Goal: Information Seeking & Learning: Learn about a topic

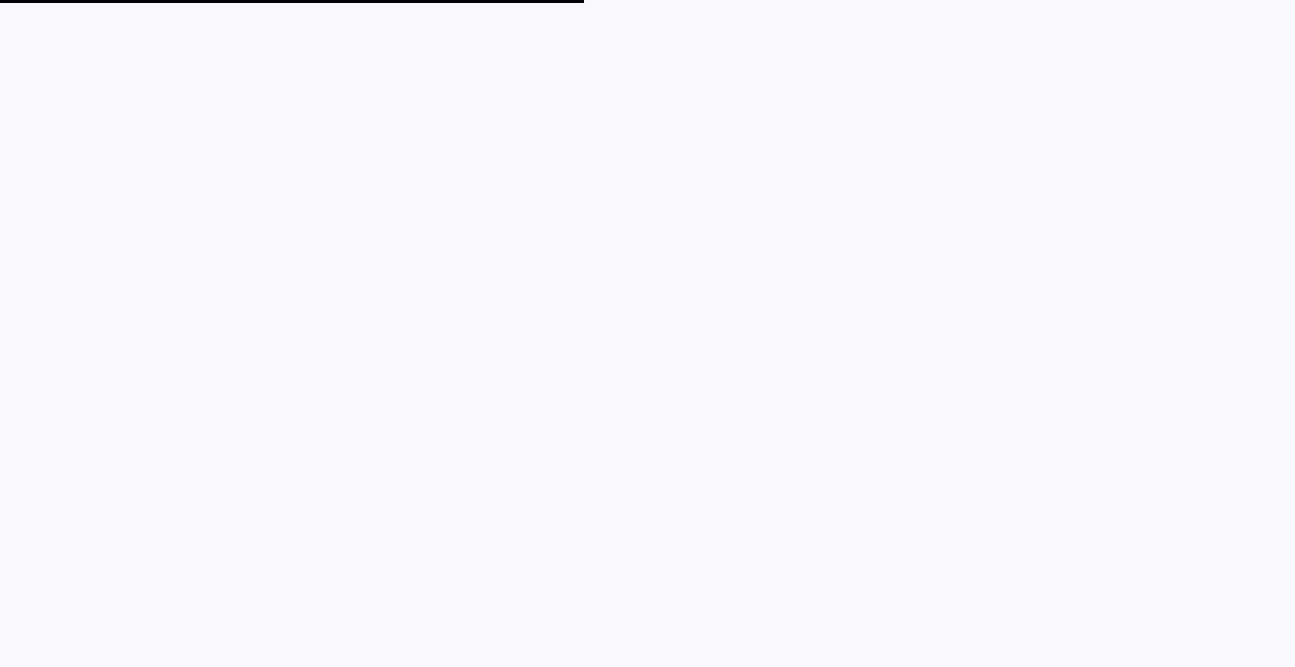
click at [473, 200] on plt-app-root at bounding box center [647, 333] width 1295 height 667
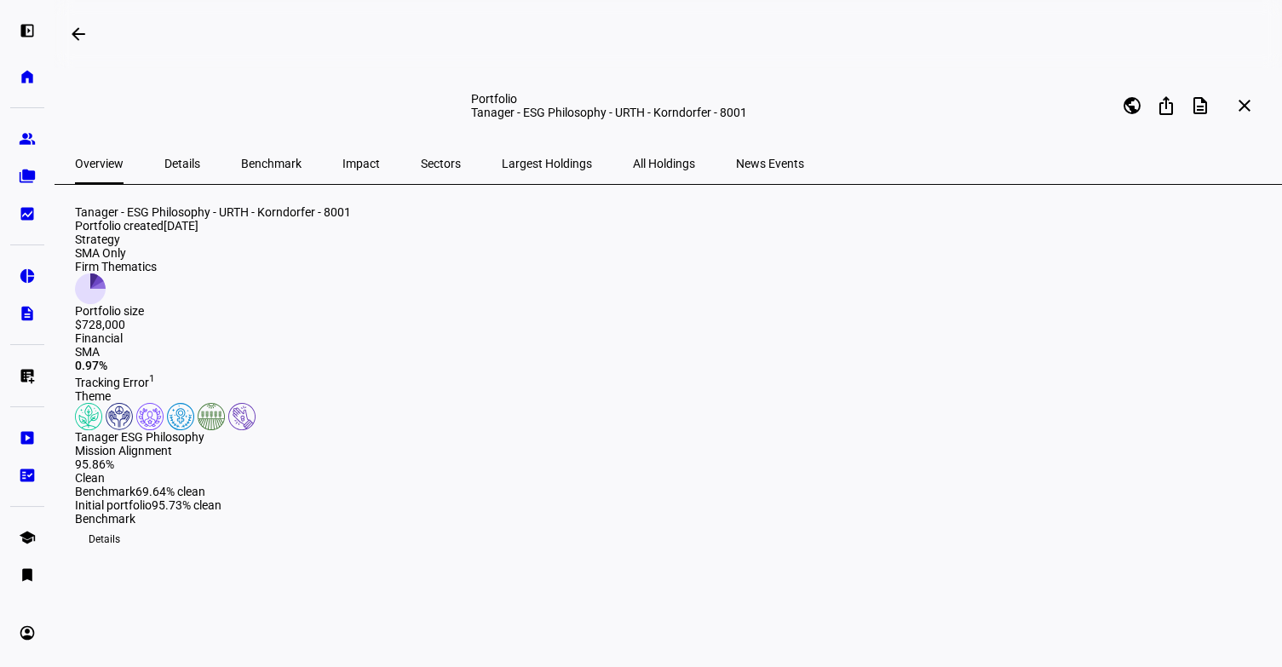
click at [421, 163] on span "Sectors" at bounding box center [441, 164] width 40 height 12
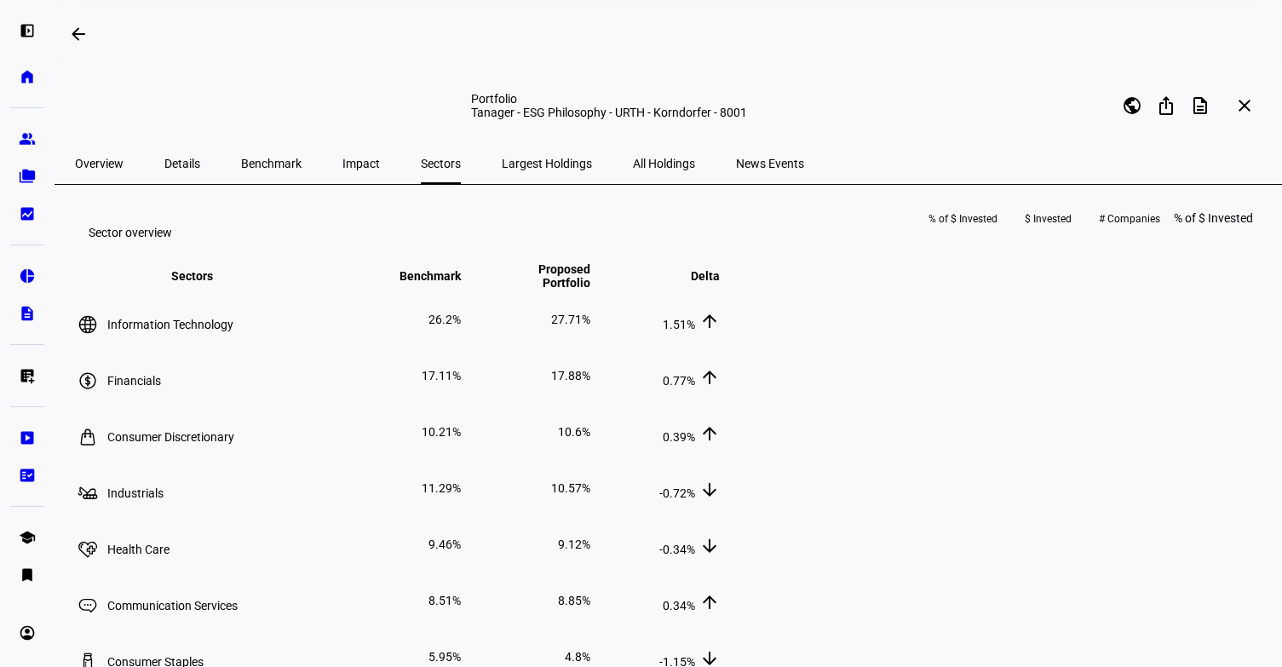
click at [633, 168] on span "All Holdings" at bounding box center [664, 164] width 62 height 12
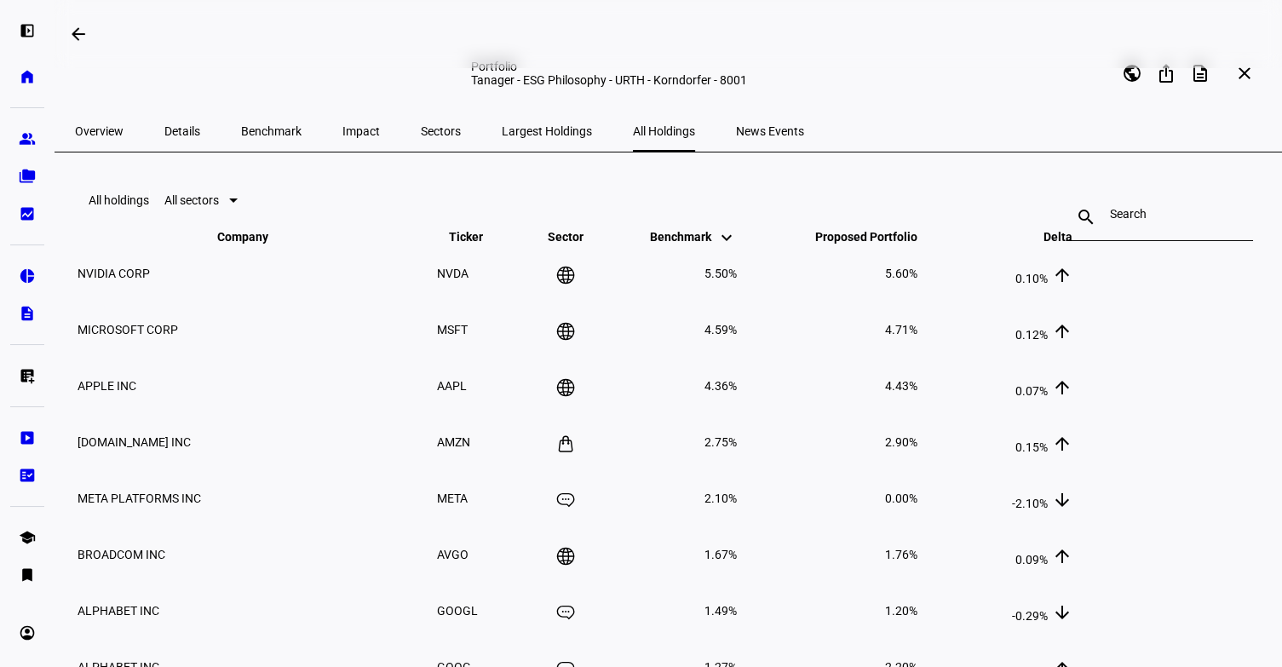
scroll to position [24, 0]
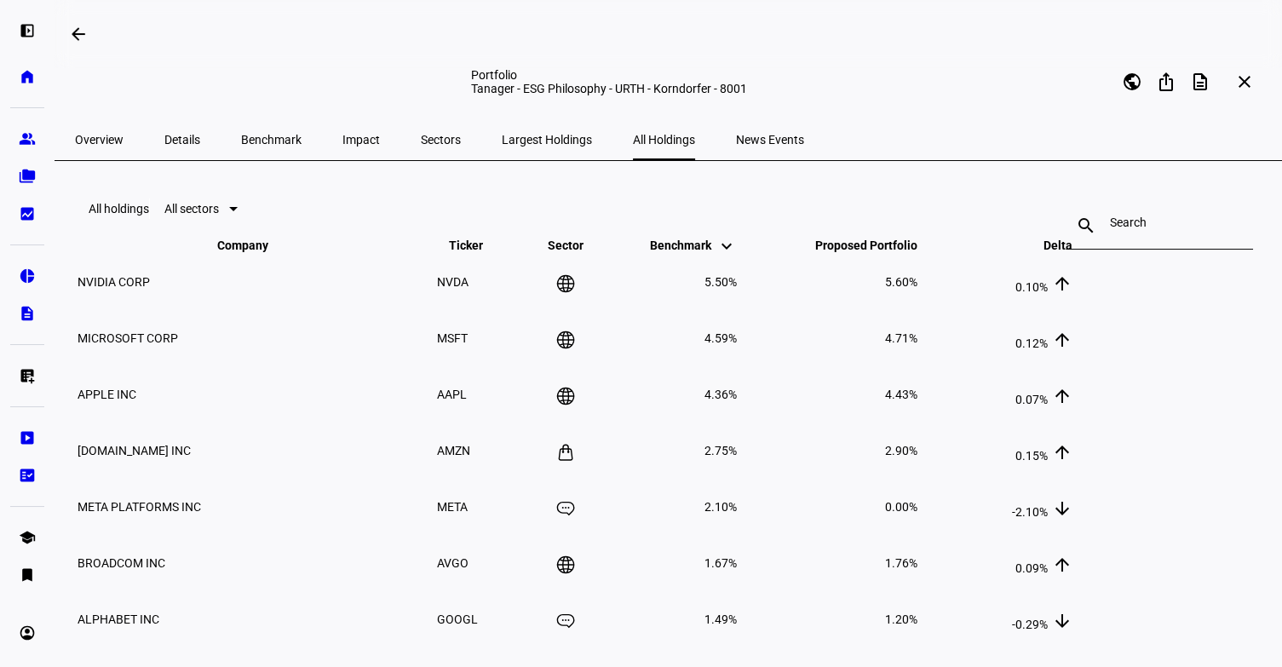
click at [174, 138] on span "Details" at bounding box center [182, 140] width 36 height 12
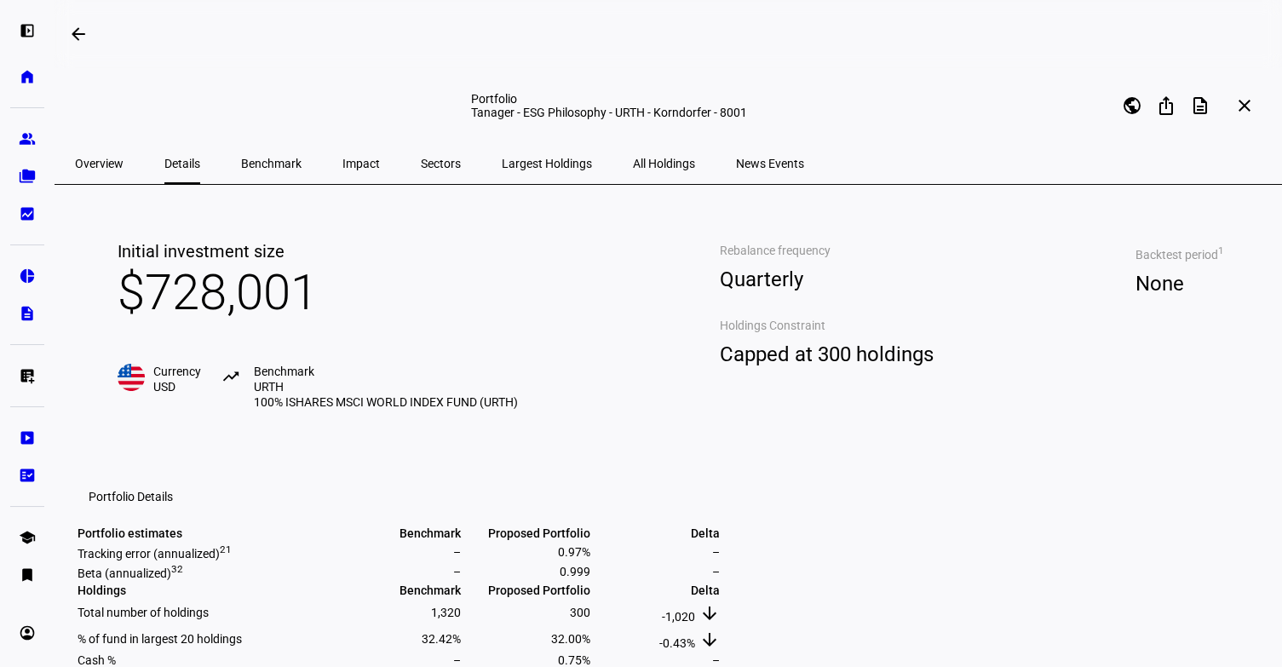
click at [414, 159] on div "Sectors" at bounding box center [440, 163] width 81 height 41
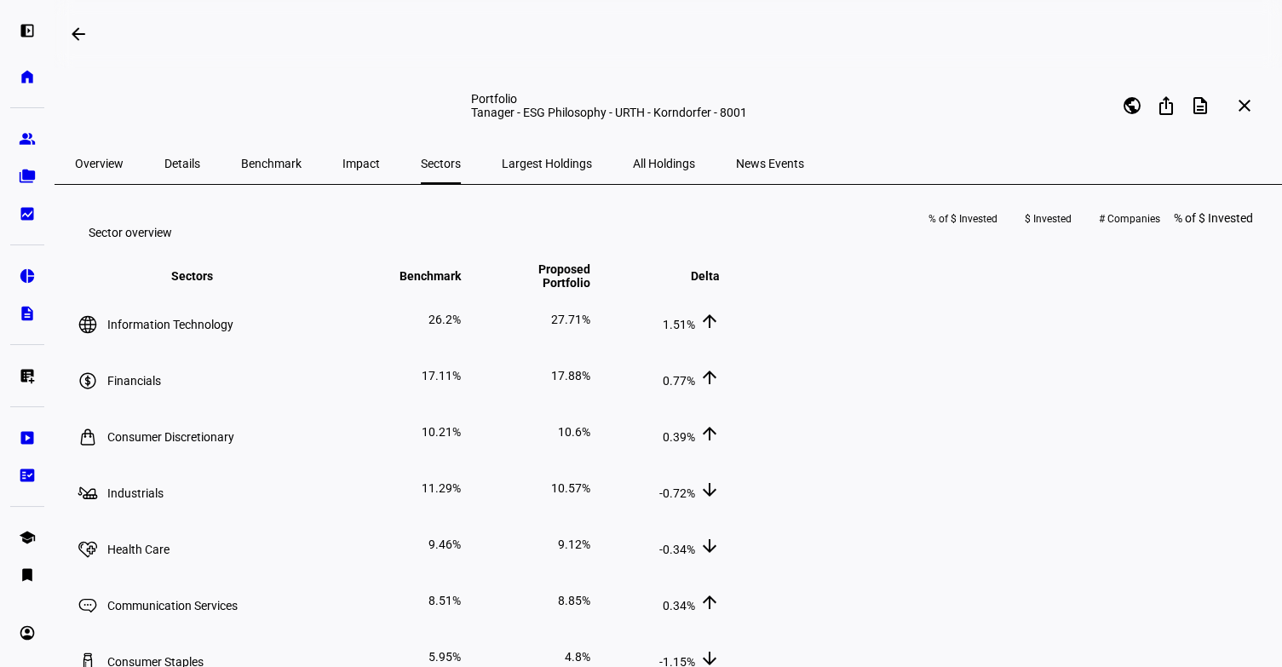
click at [343, 155] on span "Impact" at bounding box center [361, 163] width 37 height 41
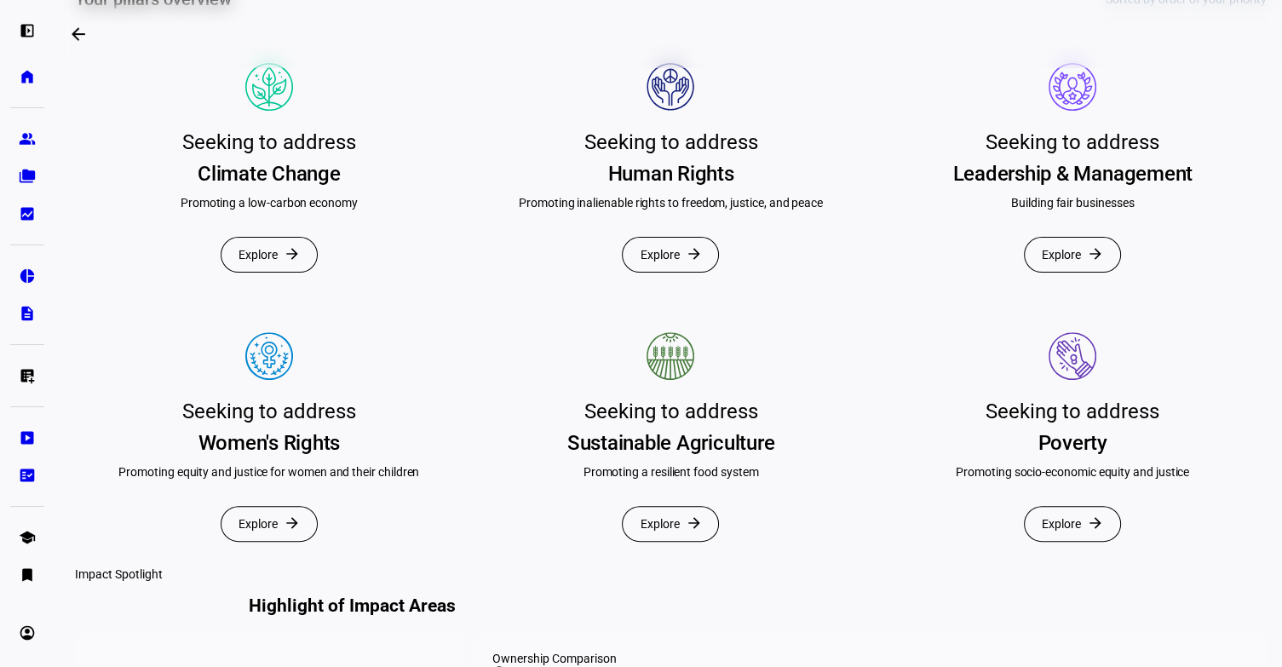
scroll to position [474, 0]
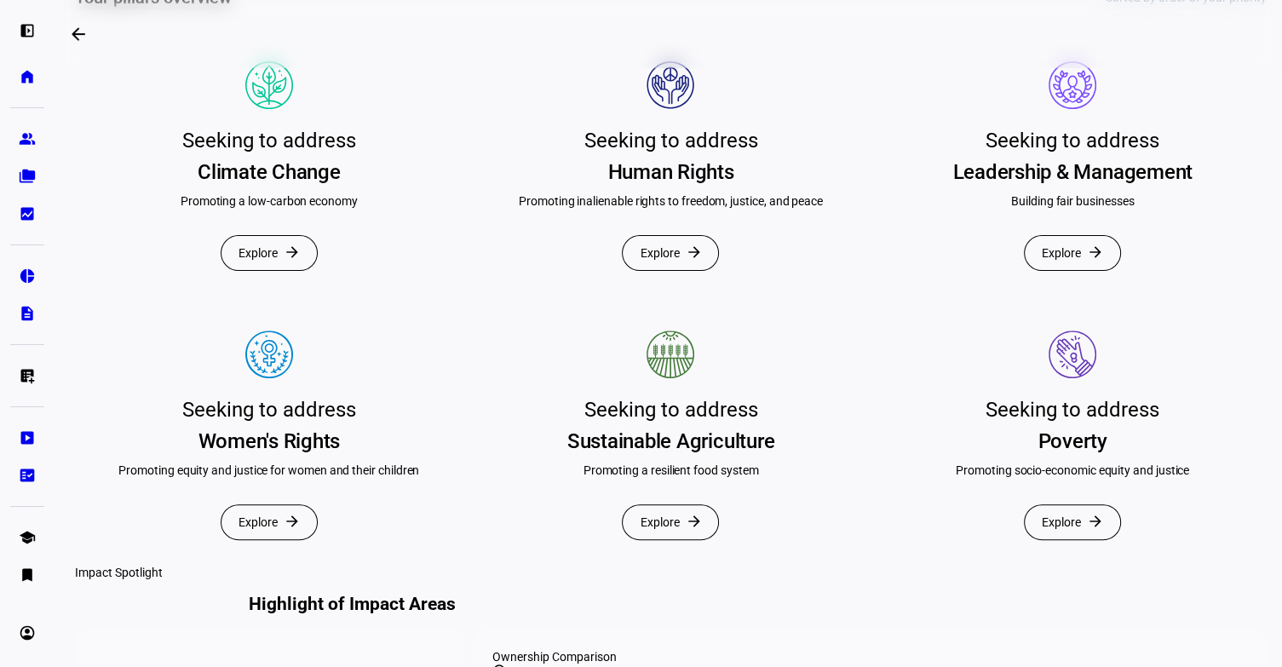
click at [281, 297] on mat-card "Seeking to address Climate Change Promoting a low-carbon economy Explore arrow_…" at bounding box center [269, 169] width 389 height 256
click at [279, 270] on span at bounding box center [269, 253] width 95 height 34
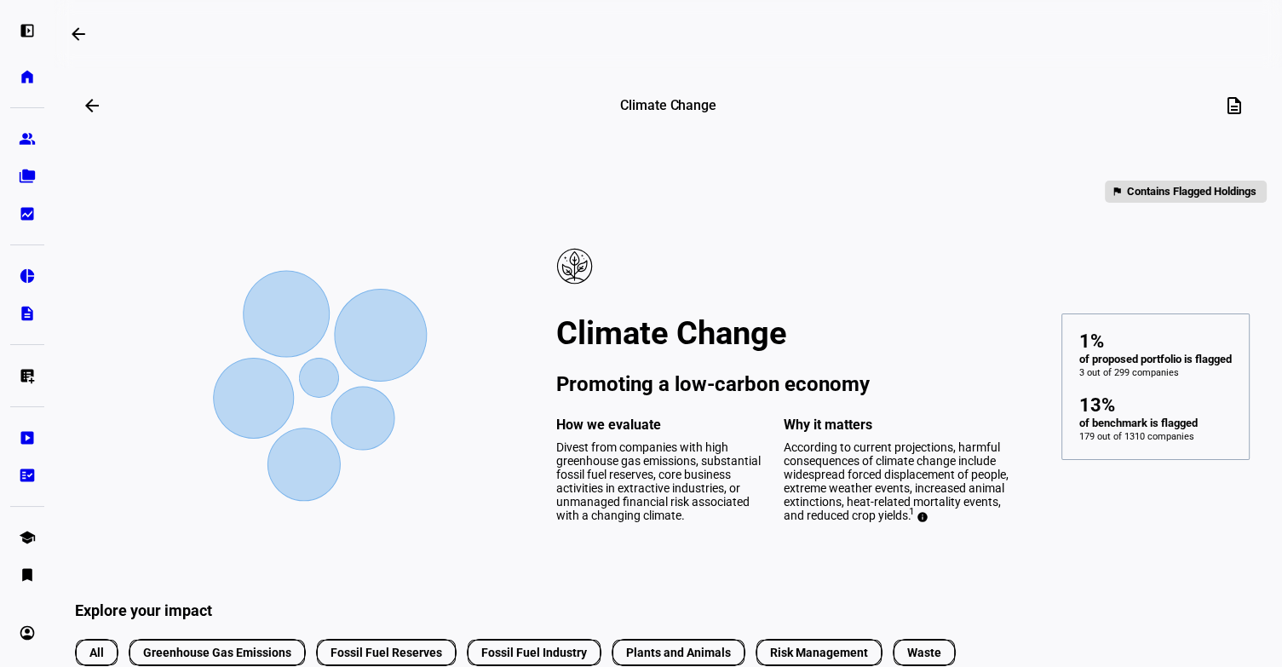
click at [95, 102] on span at bounding box center [92, 105] width 41 height 41
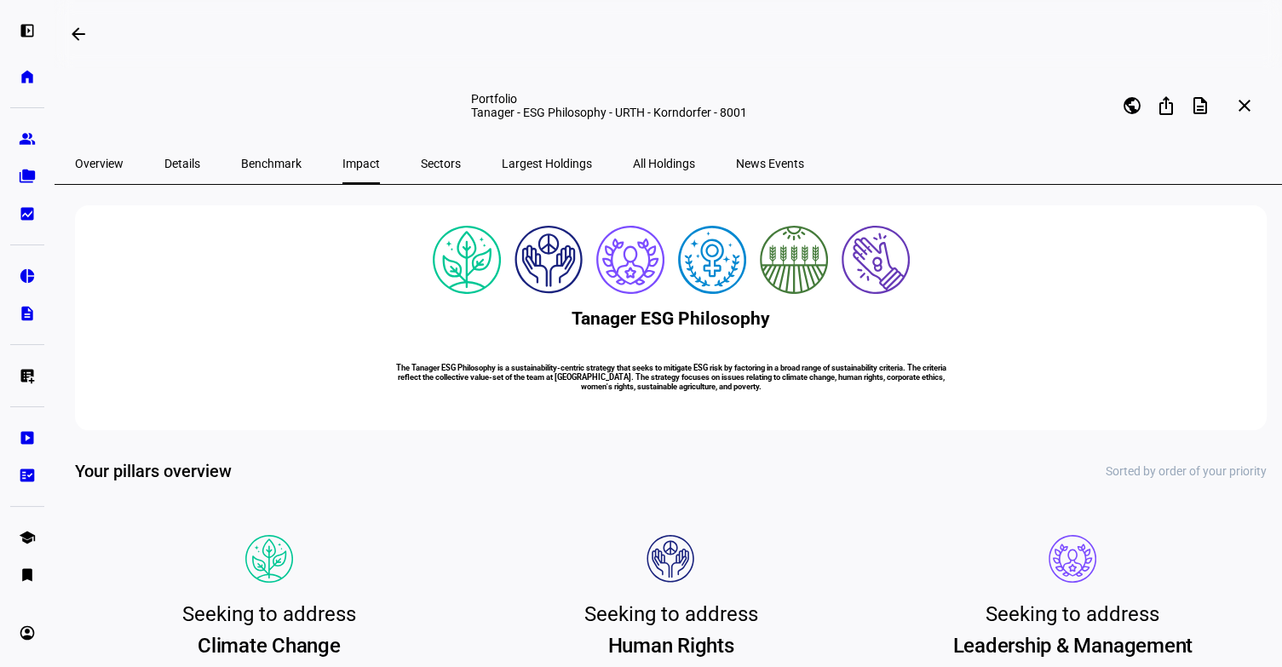
click at [633, 159] on span "All Holdings" at bounding box center [664, 164] width 62 height 12
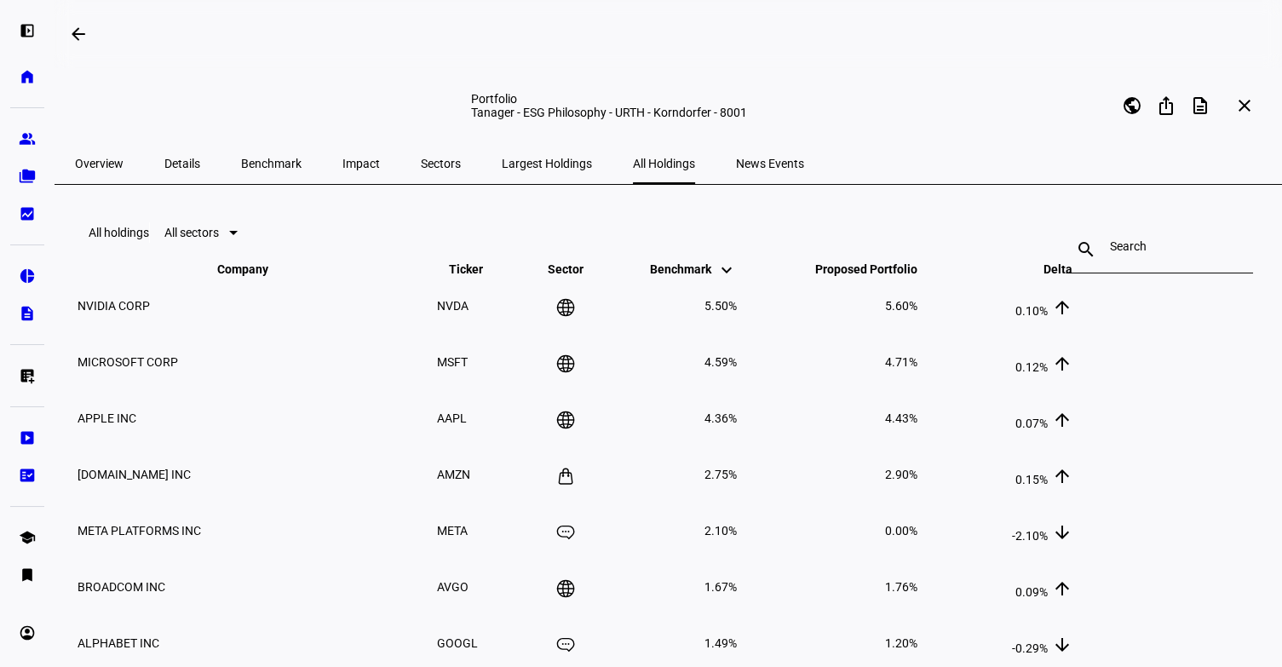
click at [502, 163] on span "Largest Holdings" at bounding box center [547, 164] width 90 height 12
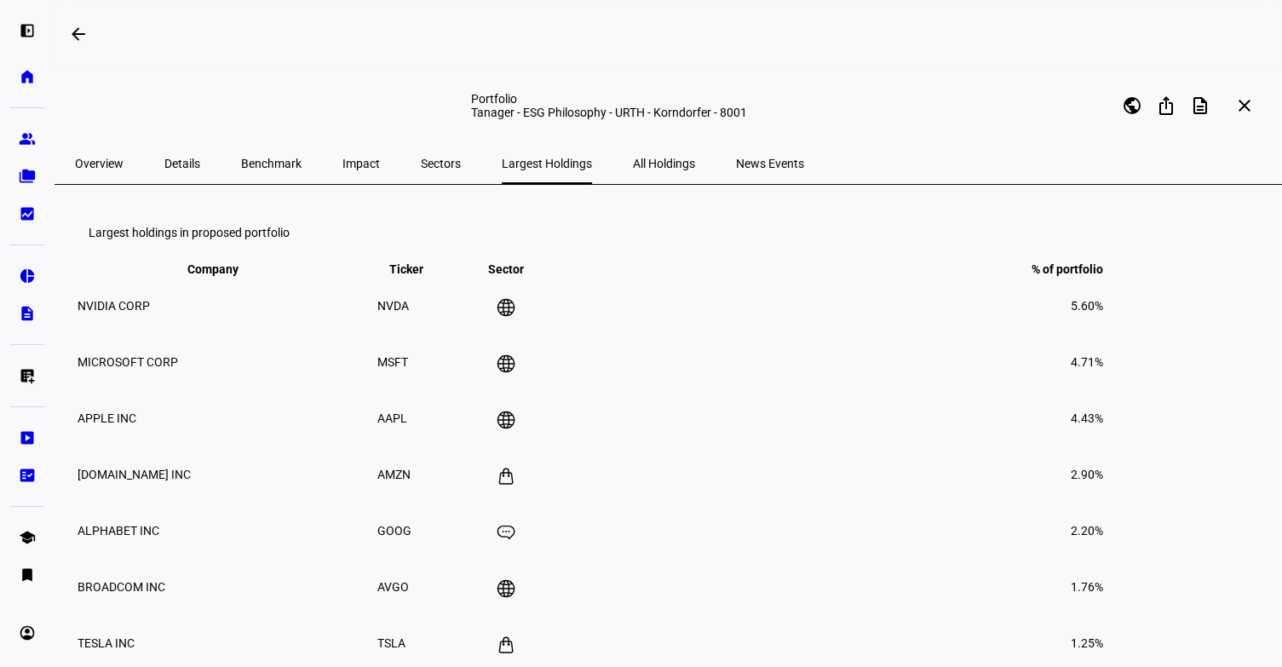
click at [633, 152] on span "All Holdings" at bounding box center [664, 163] width 62 height 41
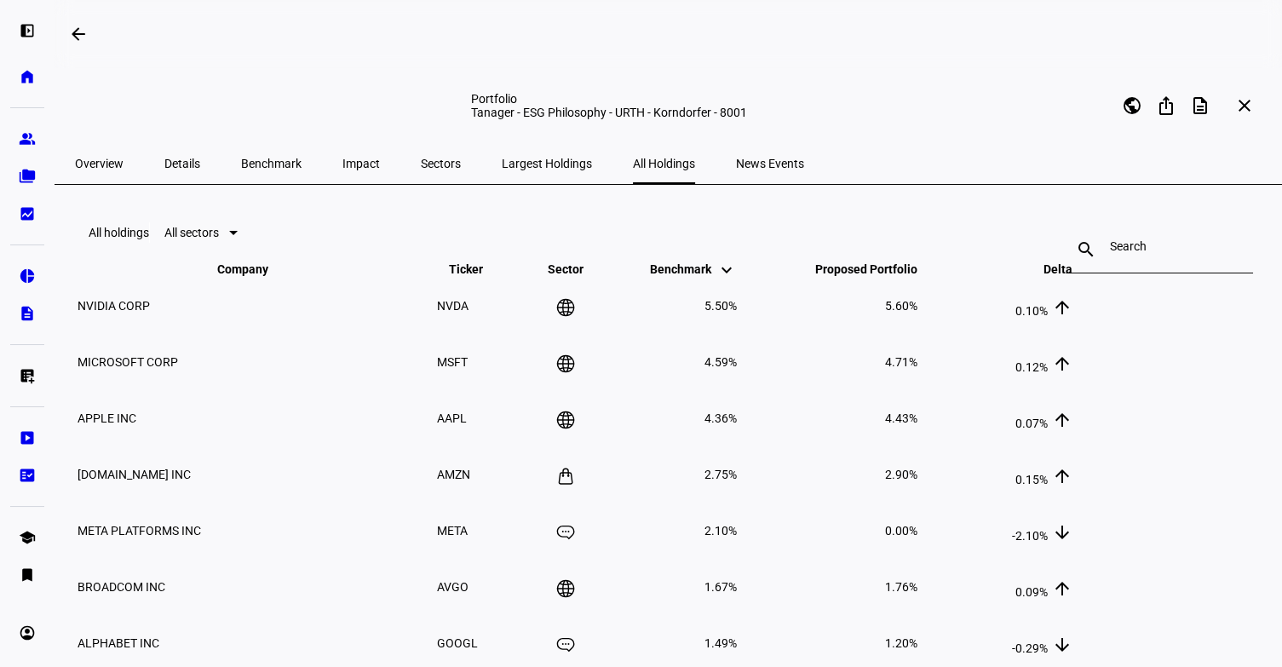
click at [262, 153] on span "Benchmark" at bounding box center [271, 163] width 60 height 41
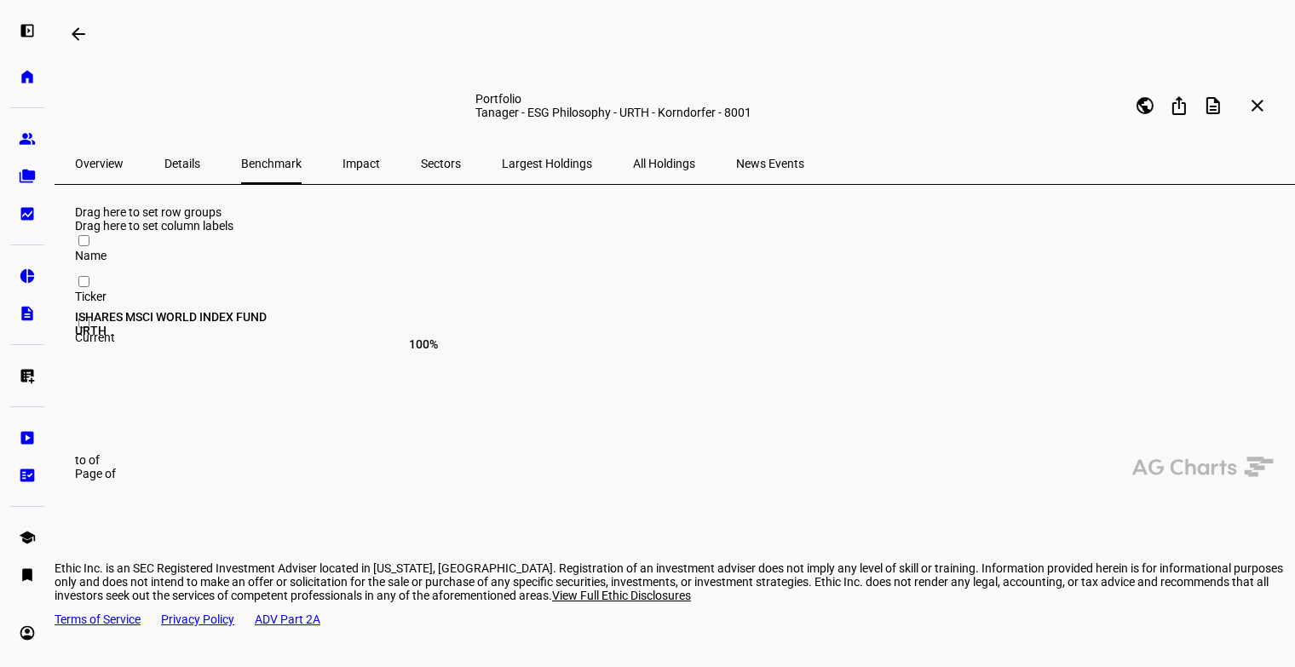
click at [167, 161] on span "Details" at bounding box center [182, 164] width 36 height 12
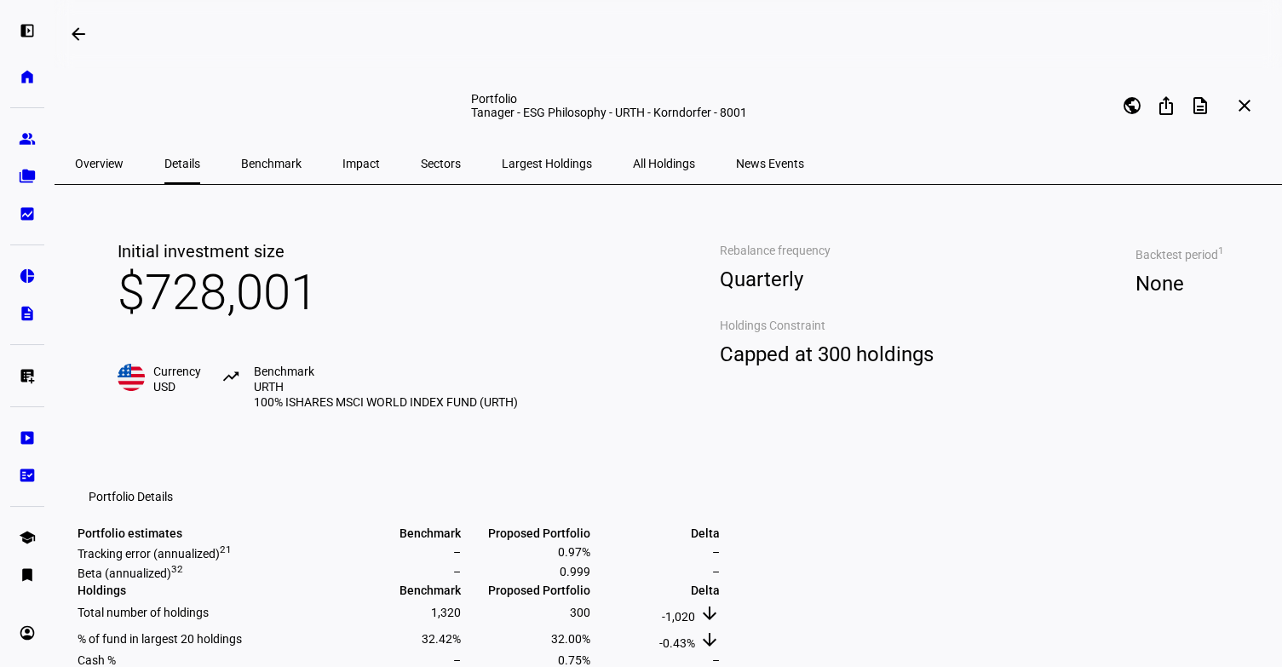
click at [343, 168] on span "Impact" at bounding box center [361, 164] width 37 height 12
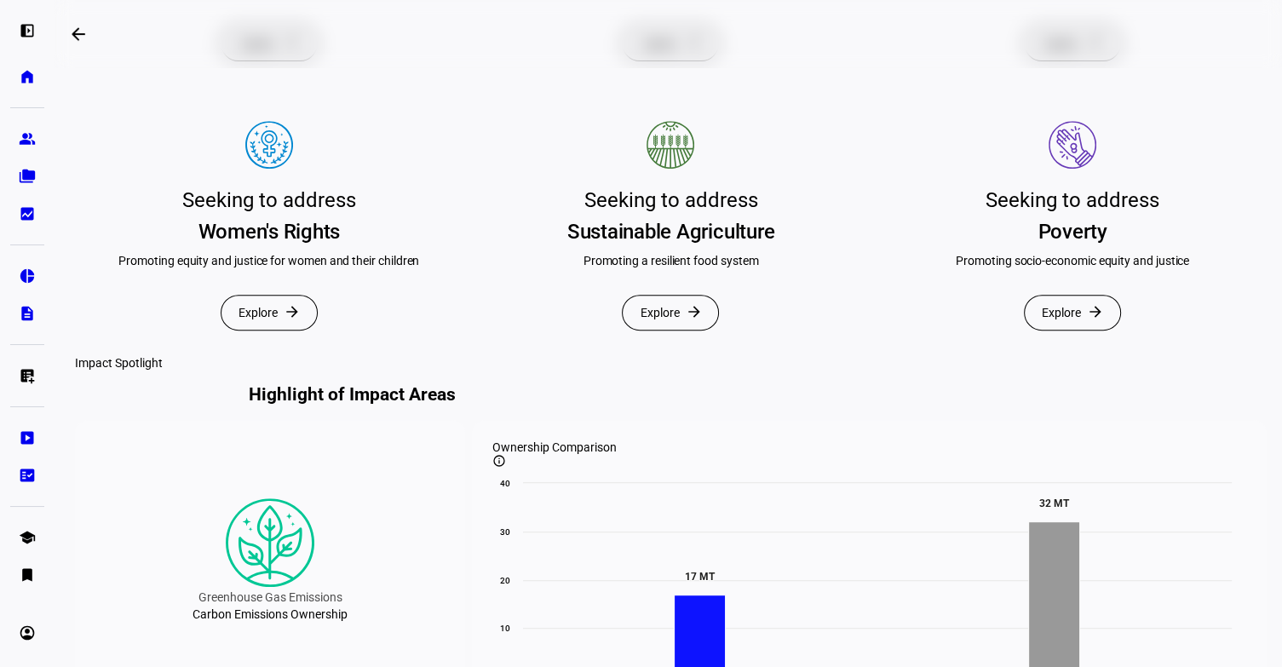
scroll to position [913, 0]
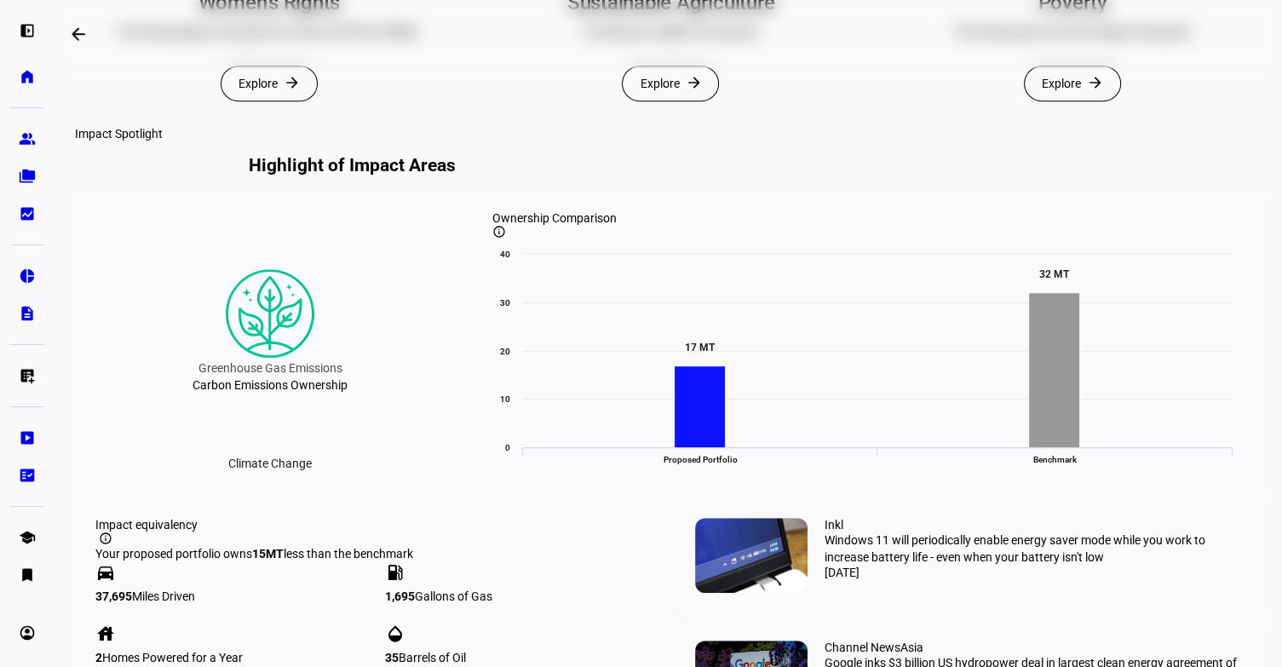
click at [274, 101] on span "Explore" at bounding box center [258, 83] width 39 height 34
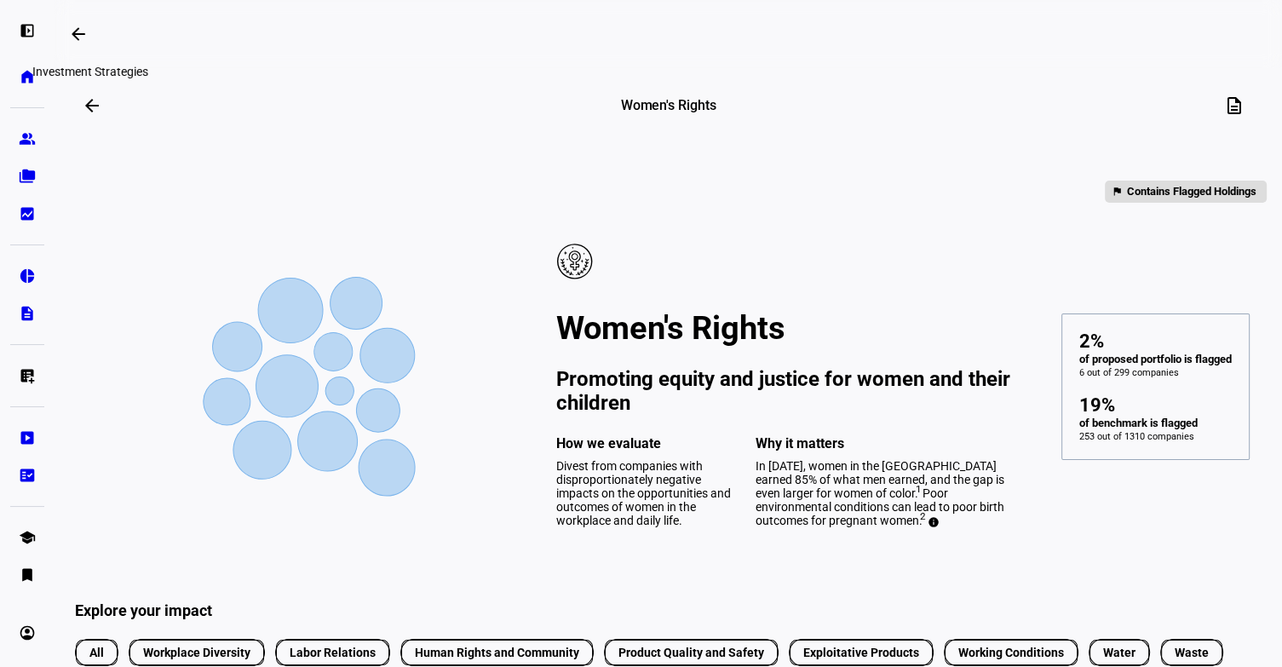
click at [75, 38] on mat-icon "arrow_backwards" at bounding box center [78, 34] width 20 height 20
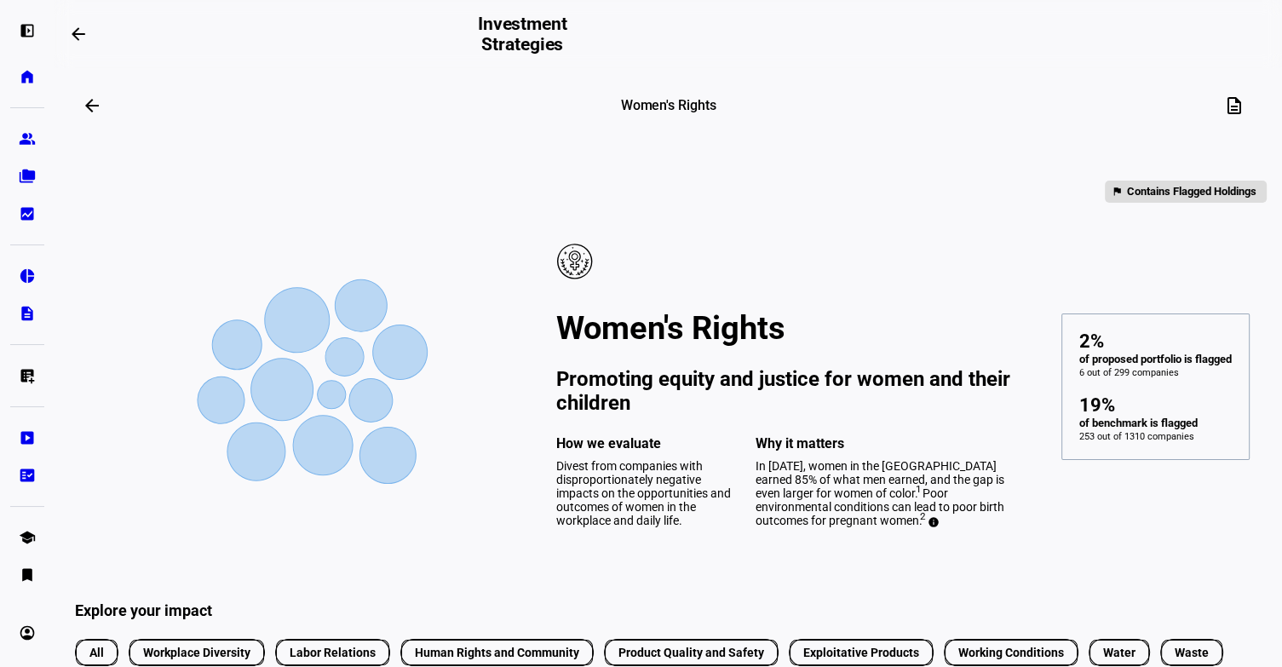
click at [93, 122] on span at bounding box center [92, 105] width 41 height 41
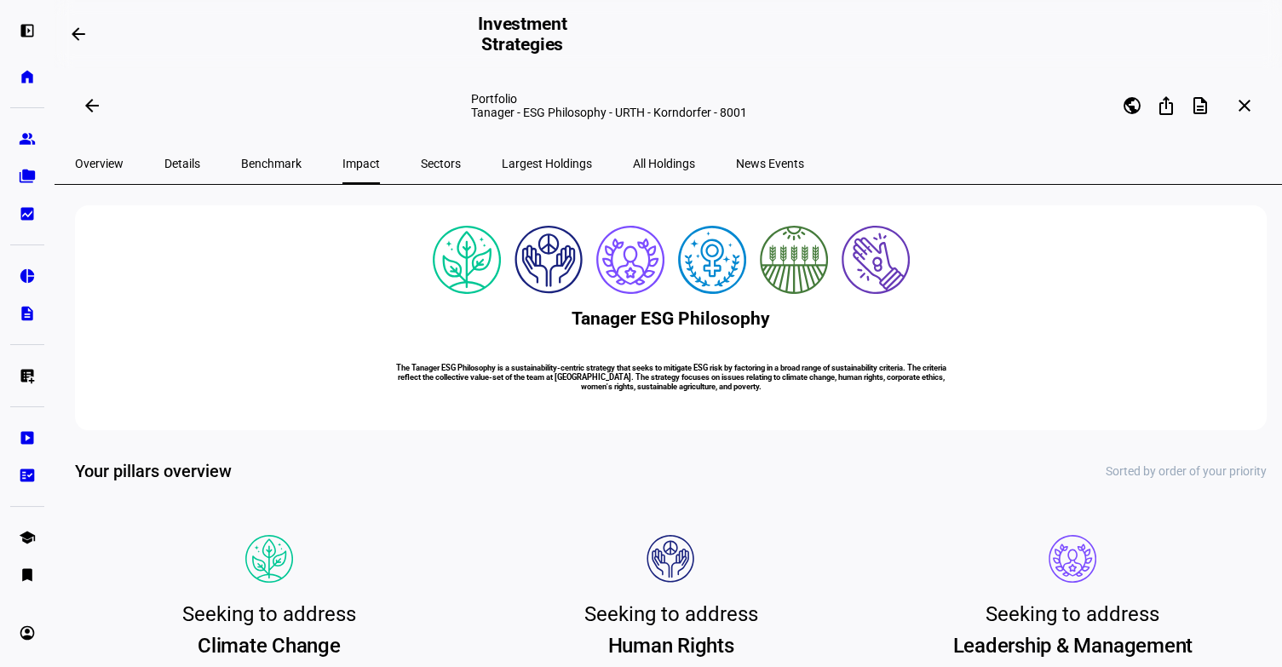
click at [421, 169] on span "Sectors" at bounding box center [441, 164] width 40 height 12
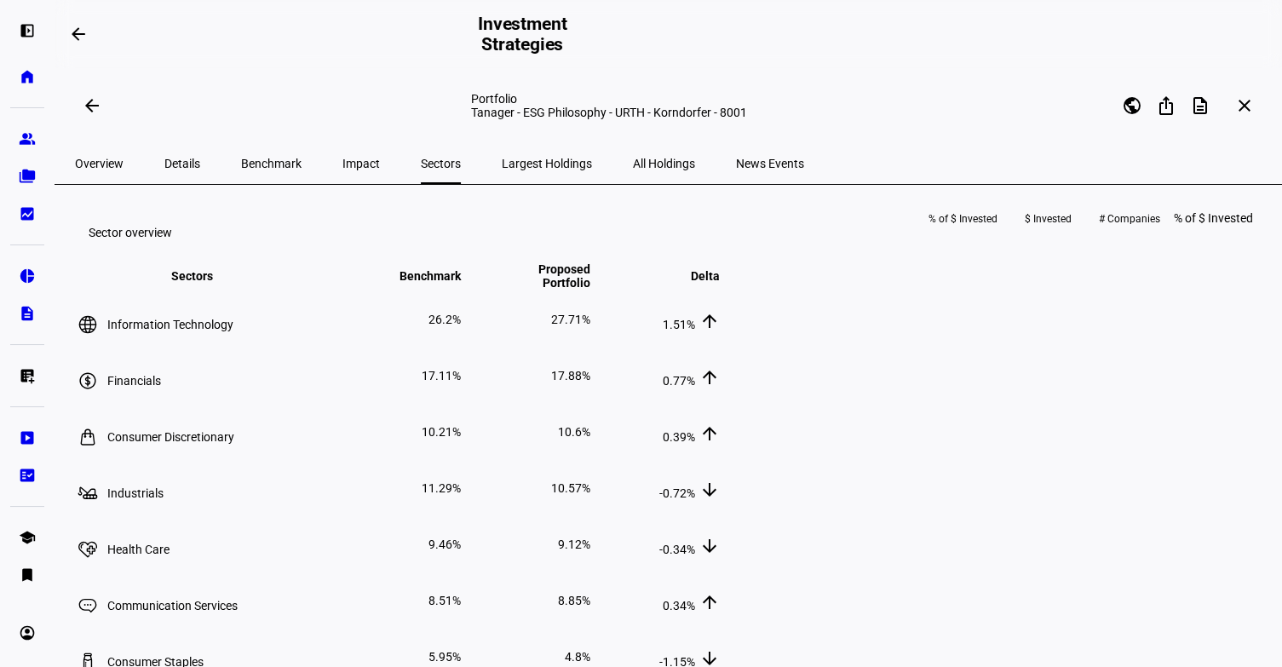
click at [633, 166] on span "All Holdings" at bounding box center [664, 164] width 62 height 12
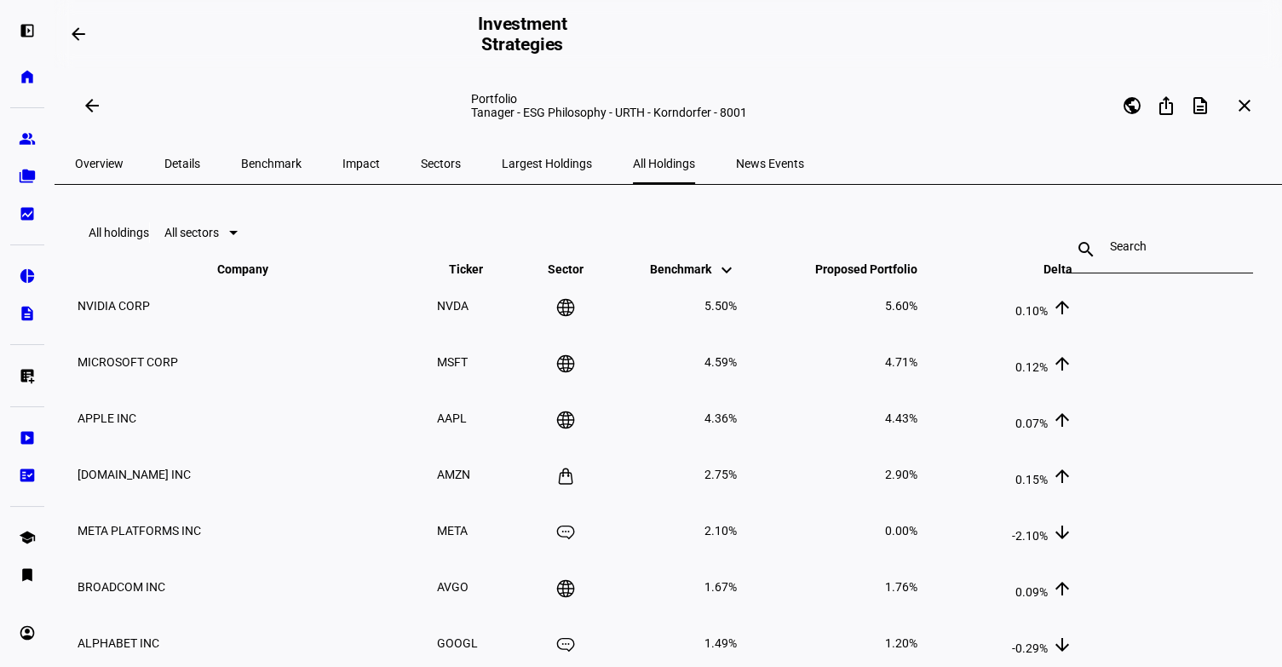
click at [502, 183] on span "Largest Holdings" at bounding box center [547, 163] width 90 height 41
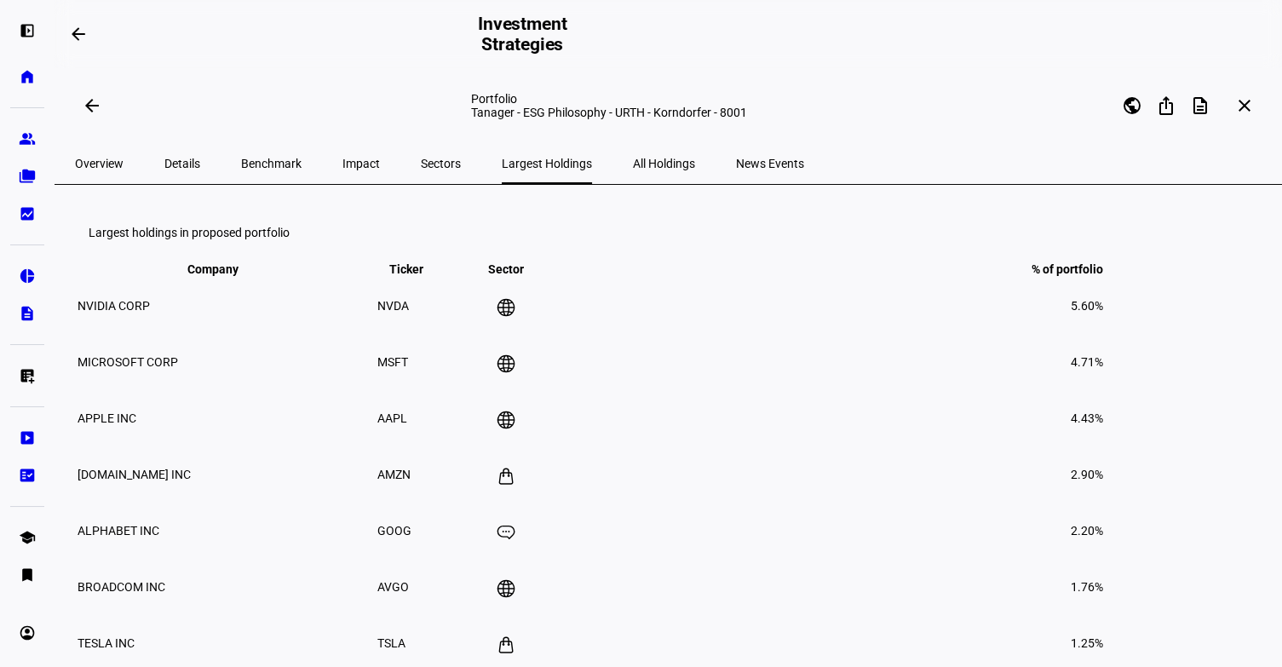
click at [164, 171] on span "Details" at bounding box center [182, 163] width 36 height 41
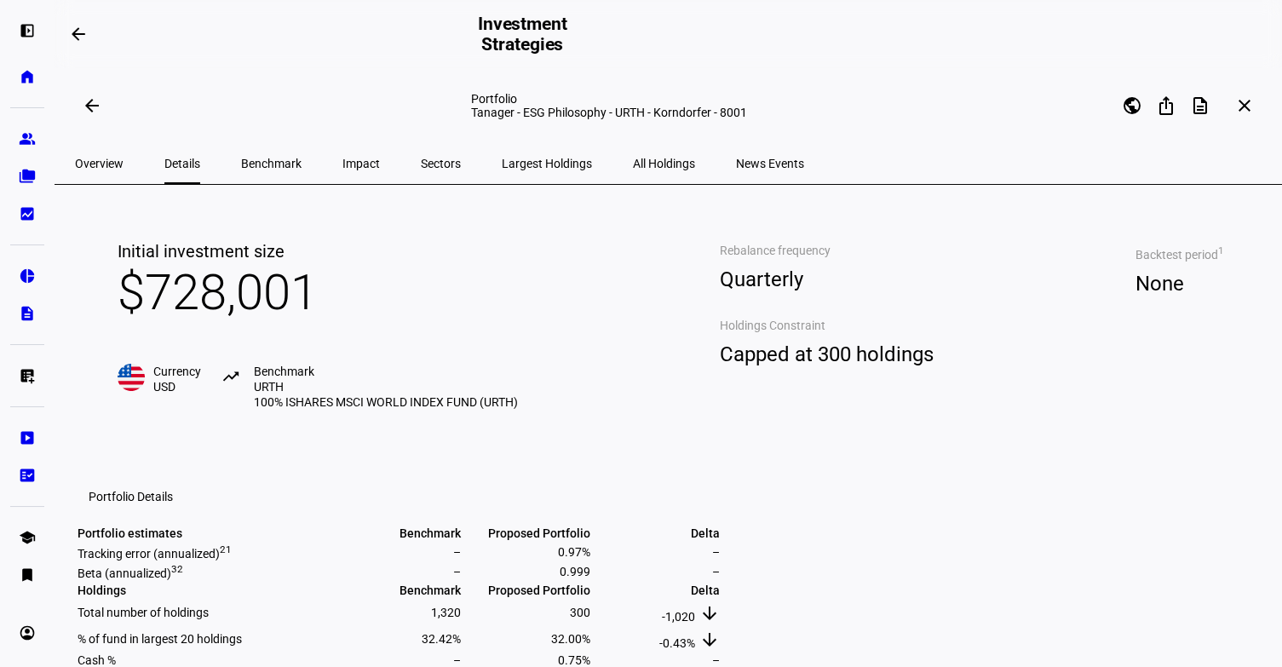
click at [252, 160] on span "Benchmark" at bounding box center [271, 164] width 60 height 12
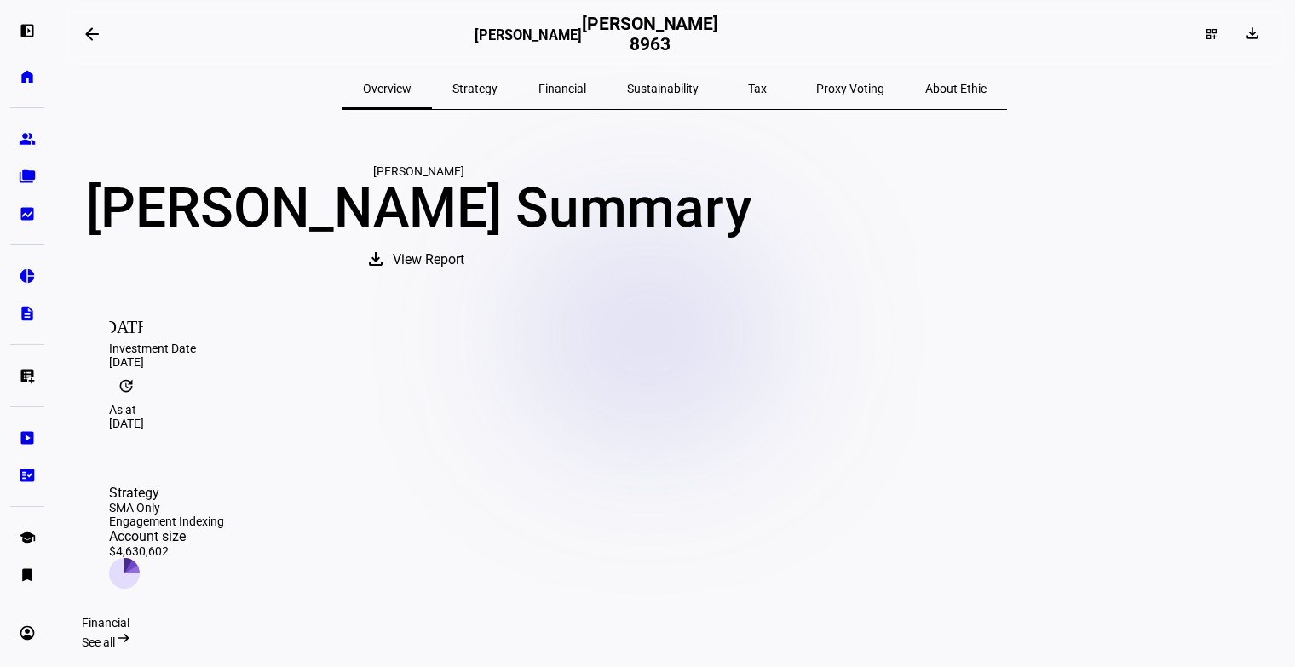
click at [566, 94] on span "Financial" at bounding box center [563, 89] width 48 height 12
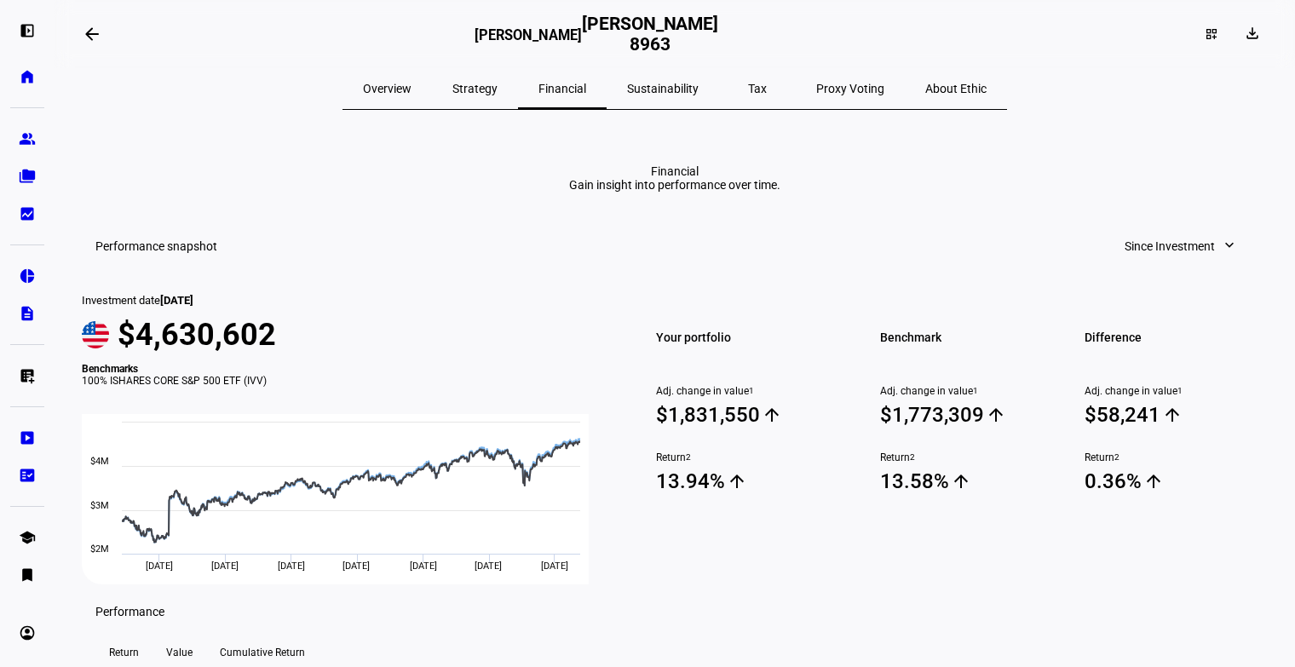
click at [668, 92] on span "Sustainability" at bounding box center [663, 89] width 72 height 12
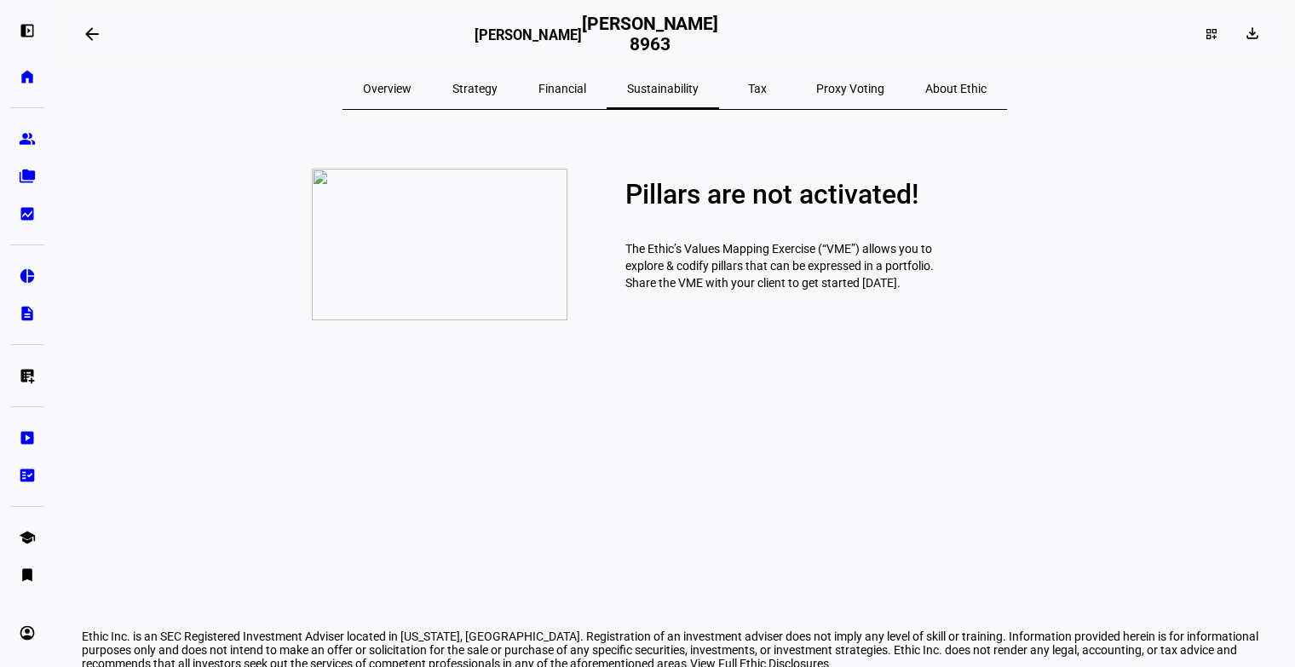
click at [796, 95] on div "Proxy Voting" at bounding box center [850, 88] width 109 height 41
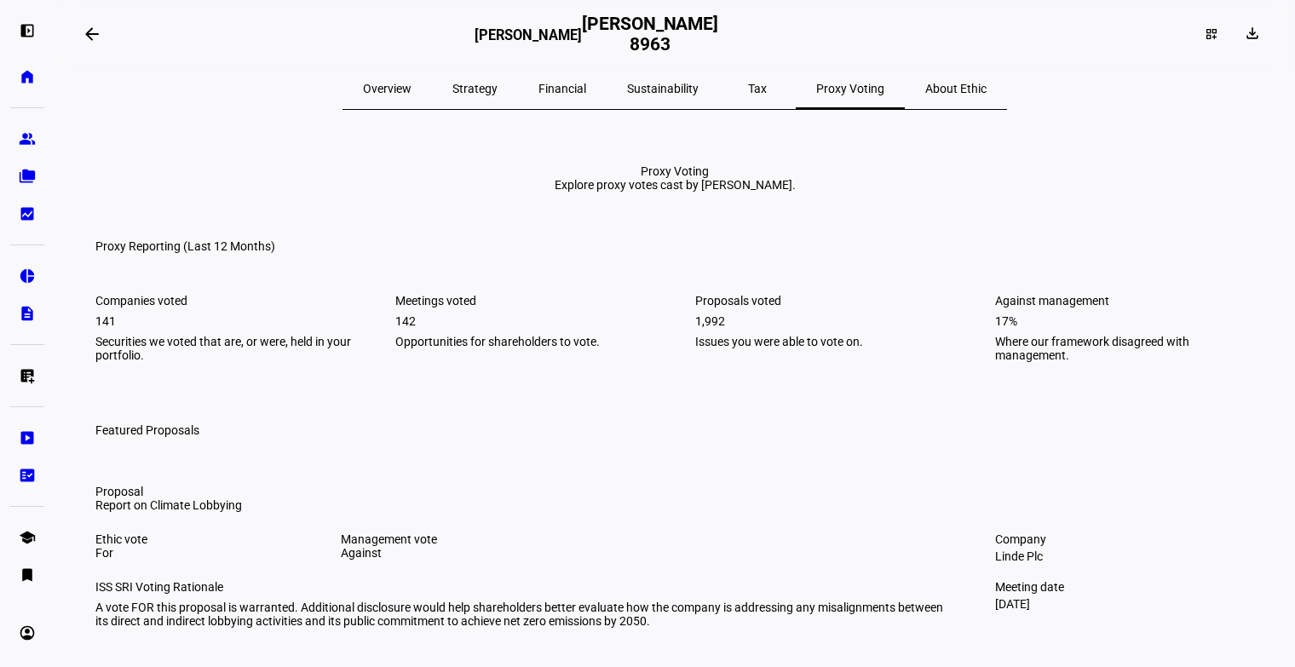
click at [748, 92] on span "Tax" at bounding box center [757, 89] width 19 height 12
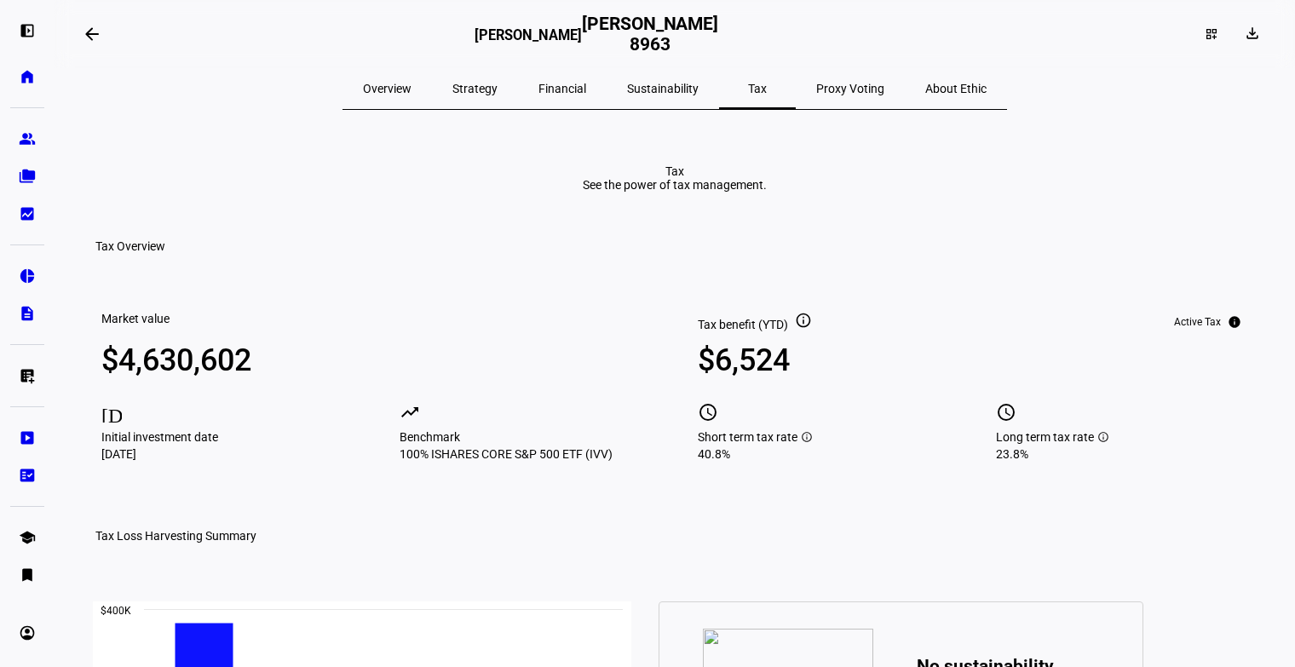
click at [818, 90] on span "Proxy Voting" at bounding box center [850, 89] width 68 height 12
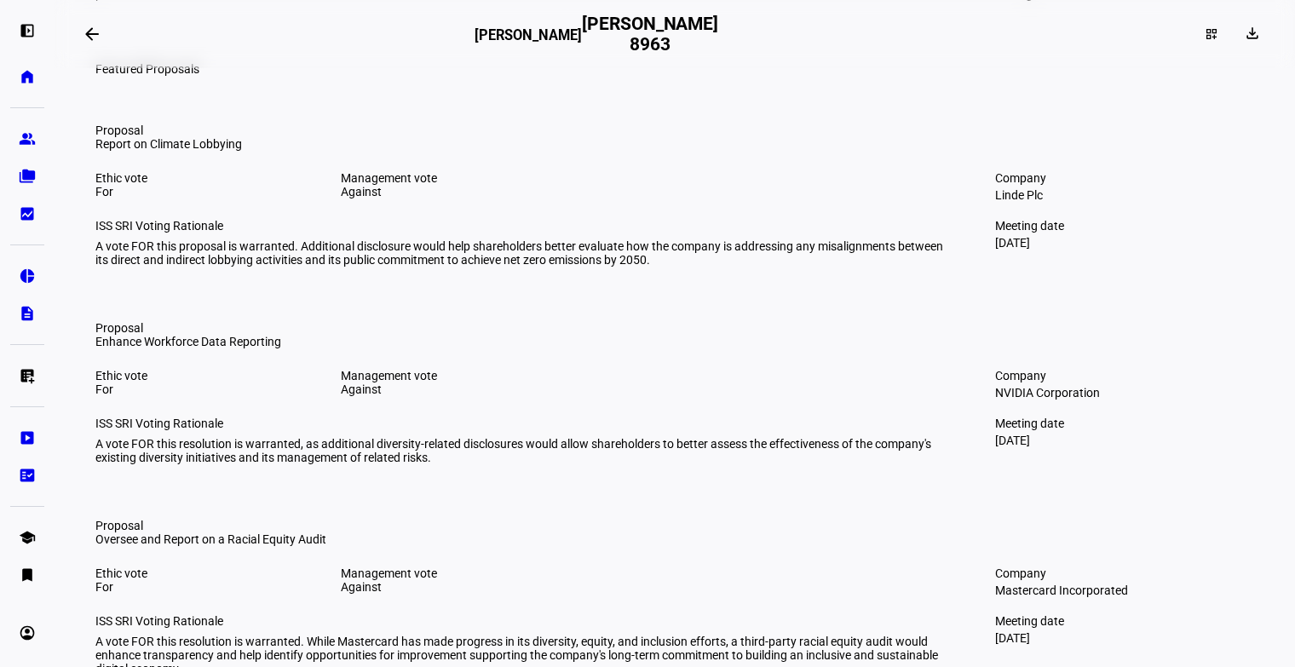
scroll to position [358, 0]
